Goal: Transaction & Acquisition: Obtain resource

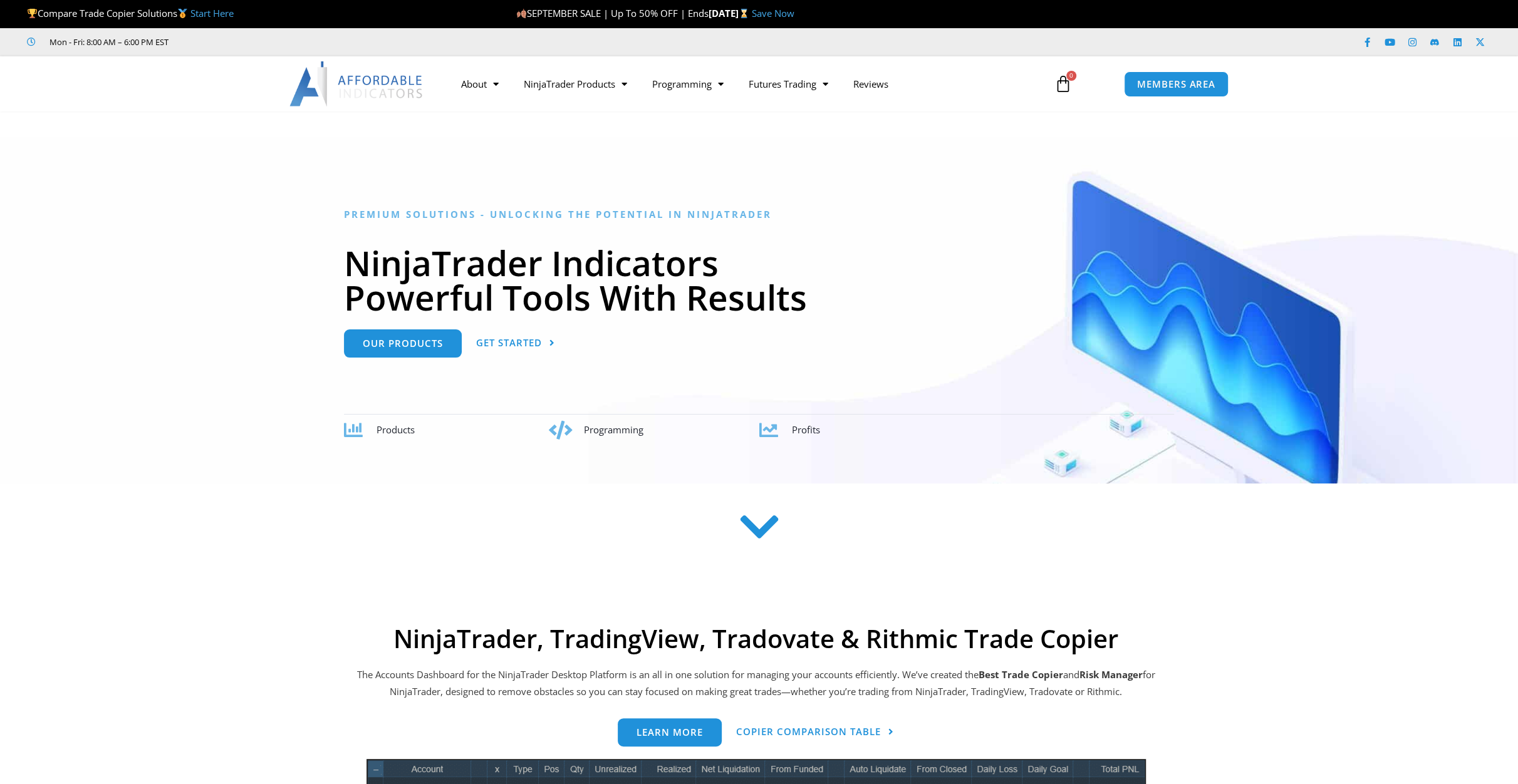
click at [163, 224] on div at bounding box center [759, 310] width 1518 height 347
click at [794, 16] on link "Save Now" at bounding box center [773, 13] width 43 height 13
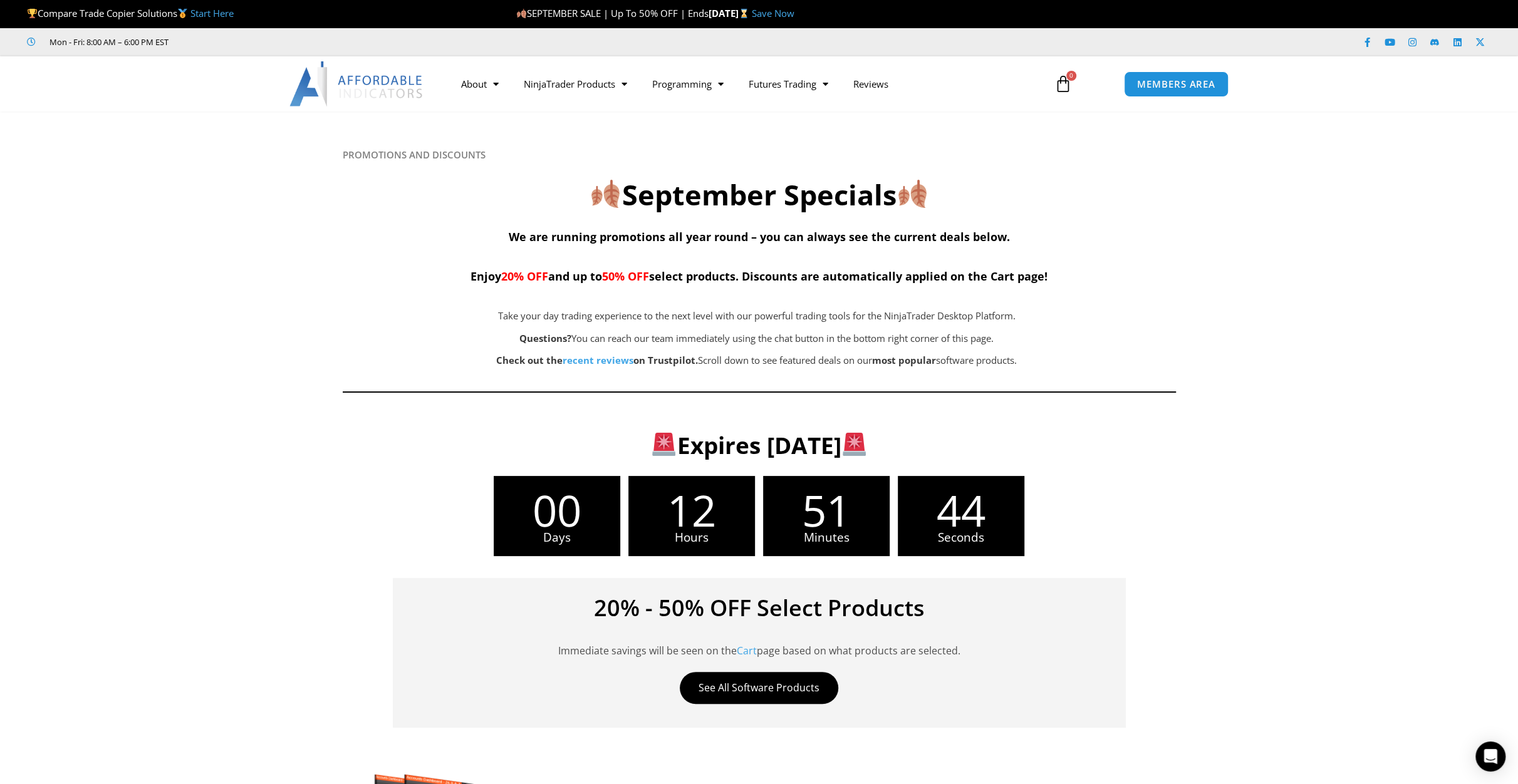
click at [121, 358] on div at bounding box center [759, 263] width 1518 height 303
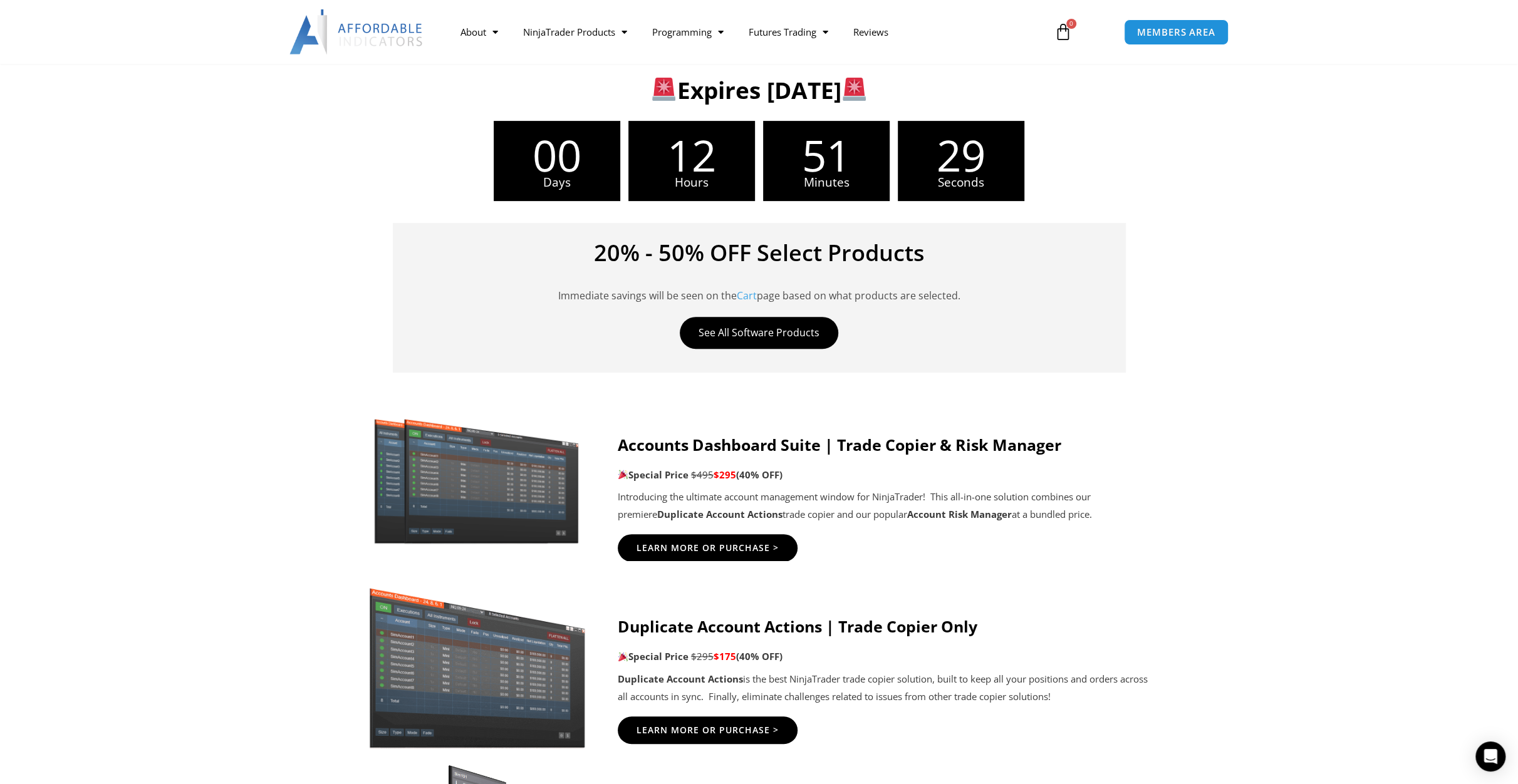
scroll to position [417, 0]
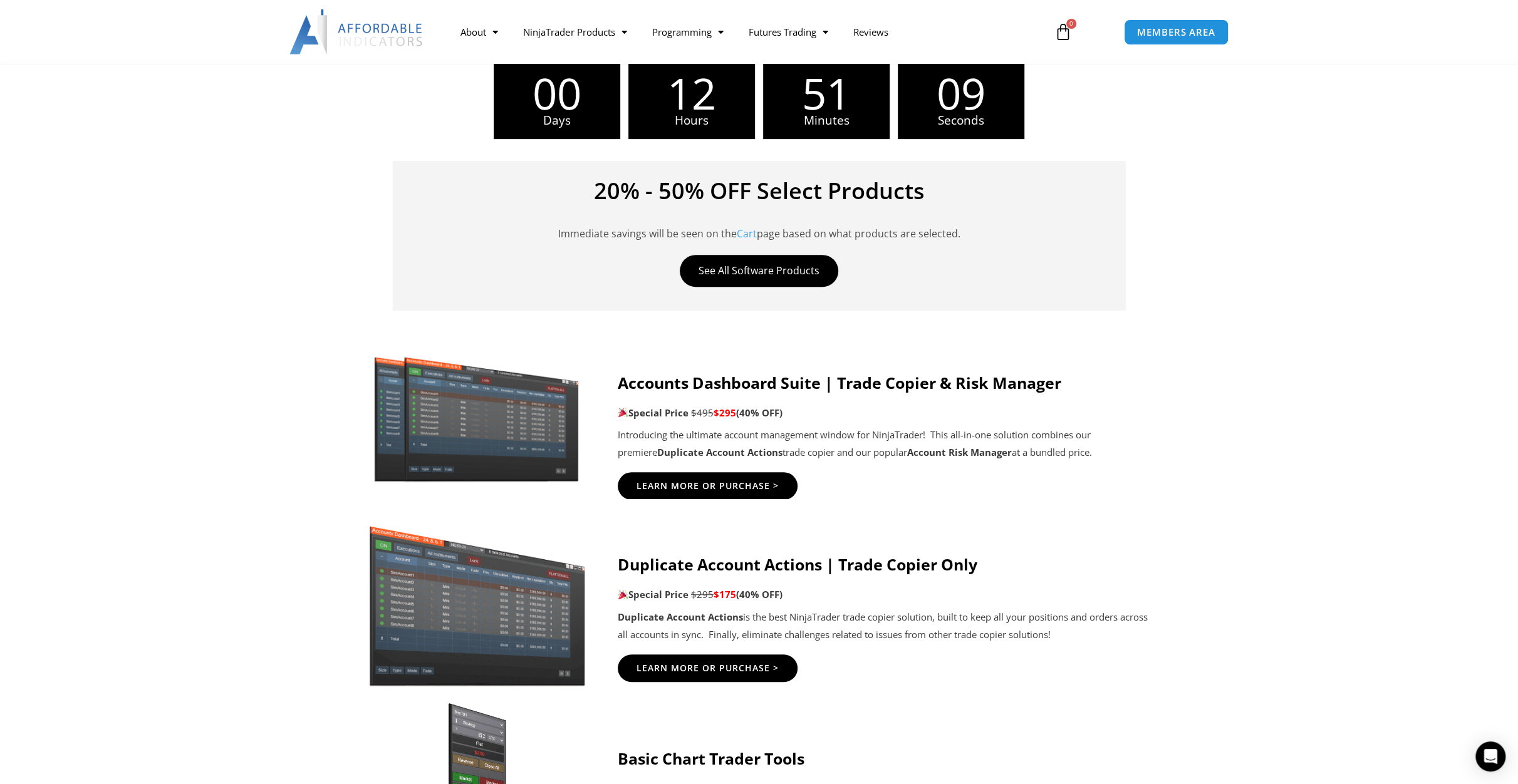
click at [242, 401] on icon at bounding box center [759, 410] width 1519 height 150
click at [107, 375] on icon at bounding box center [759, 410] width 1519 height 150
